Goal: Information Seeking & Learning: Learn about a topic

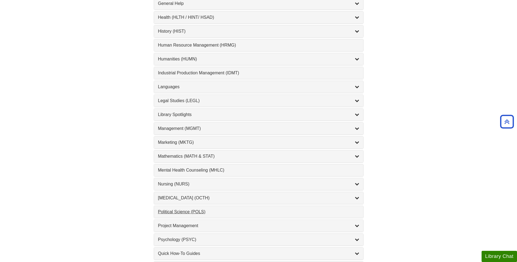
scroll to position [382, 0]
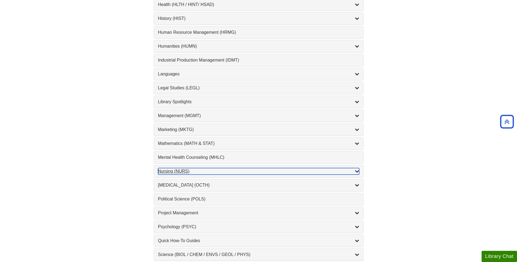
click at [173, 171] on div "Nursing (NURS) , 14 guides" at bounding box center [258, 171] width 201 height 7
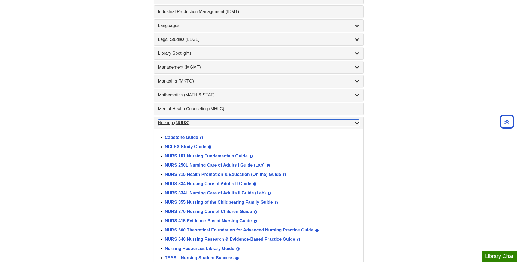
scroll to position [436, 0]
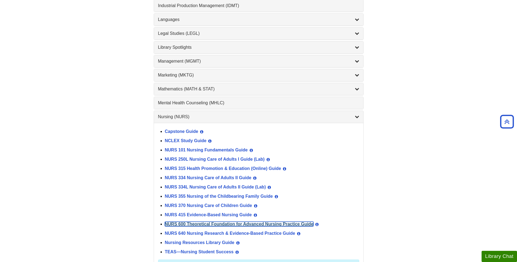
click at [181, 225] on link "NURS 600 Theoretical Foundation for Advanced Nursing Practice Guide" at bounding box center [239, 224] width 149 height 5
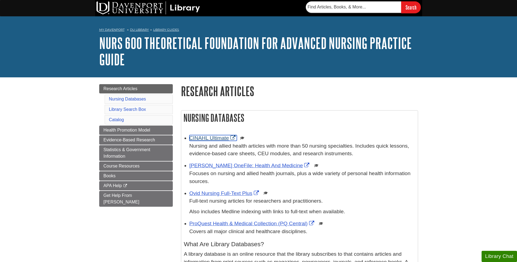
click at [197, 138] on link "CINAHL Ultimate" at bounding box center [213, 138] width 47 height 6
